Goal: Task Accomplishment & Management: Use online tool/utility

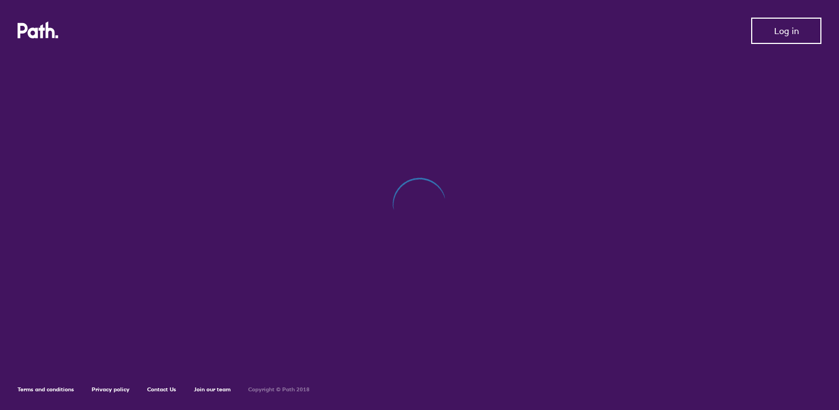
click at [786, 34] on button "Log in" at bounding box center [786, 31] width 70 height 26
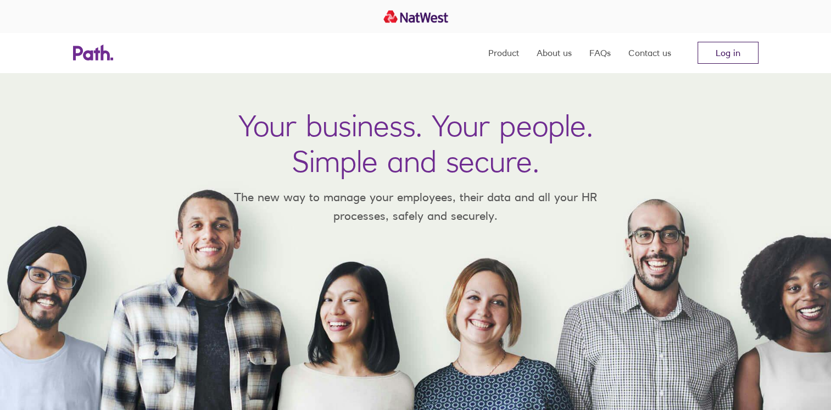
click at [725, 48] on link "Log in" at bounding box center [728, 53] width 61 height 22
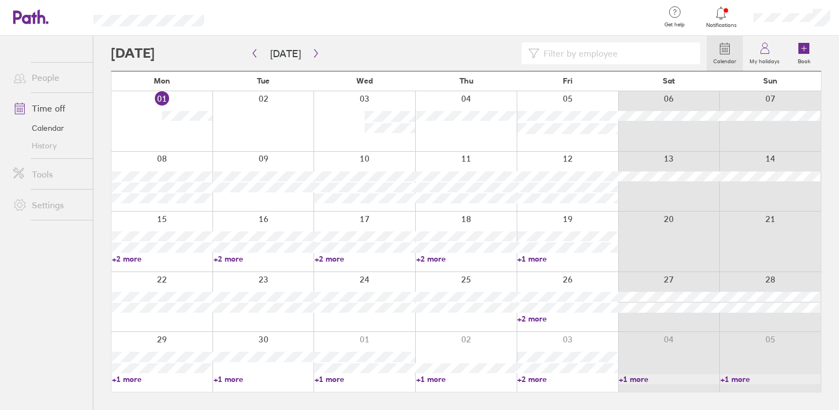
click at [532, 258] on link "+1 more" at bounding box center [567, 259] width 101 height 10
